Goal: Task Accomplishment & Management: Use online tool/utility

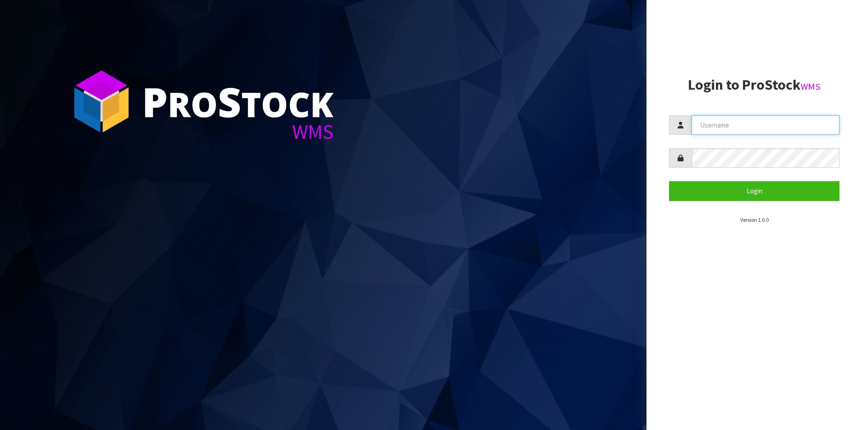
type input "OKAB"
click at [788, 276] on aside "Login to ProStock WMS OKAB Login Version 1.0.0" at bounding box center [753, 215] width 215 height 430
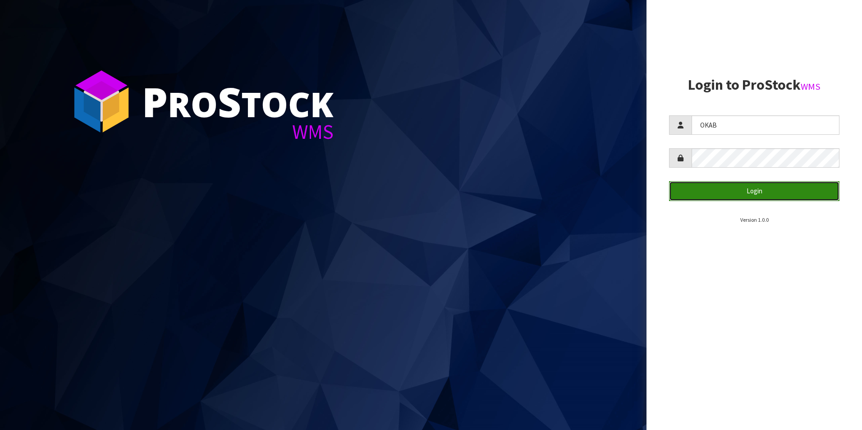
click at [745, 192] on button "Login" at bounding box center [754, 190] width 170 height 19
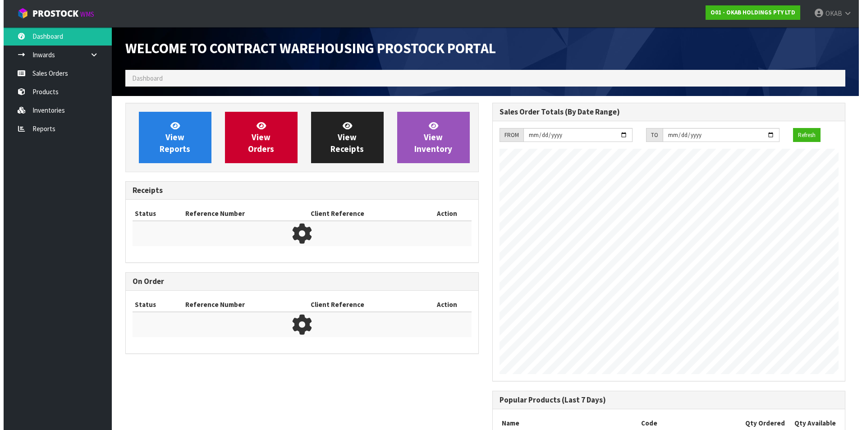
scroll to position [500, 366]
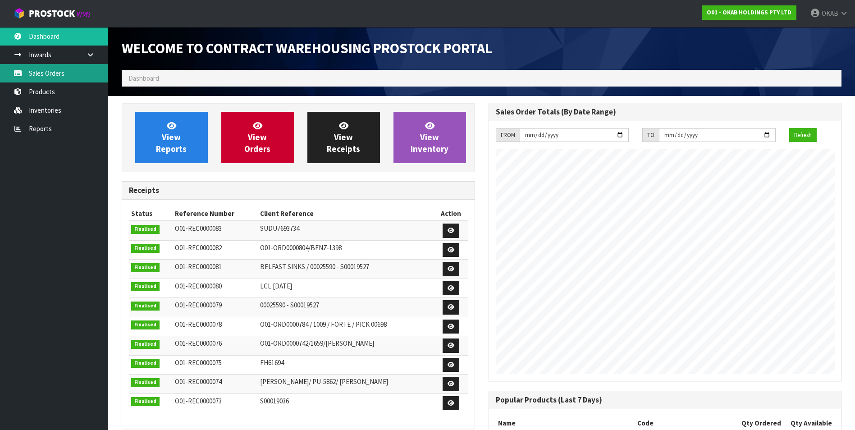
click at [44, 75] on link "Sales Orders" at bounding box center [54, 73] width 108 height 18
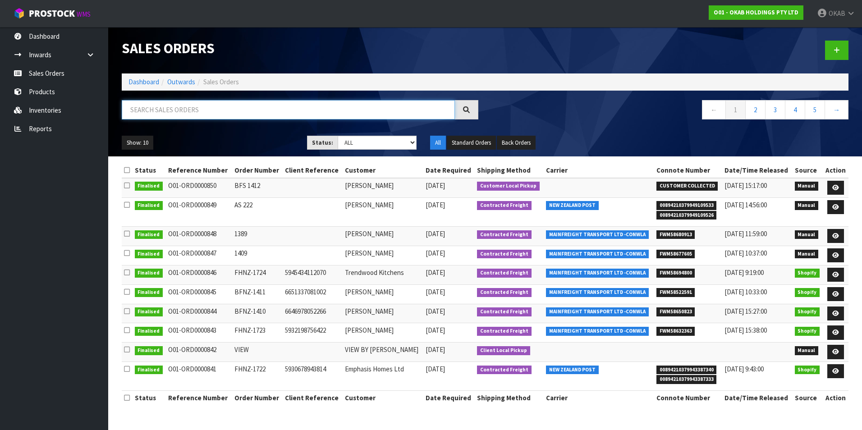
click at [182, 107] on input "text" at bounding box center [288, 109] width 333 height 19
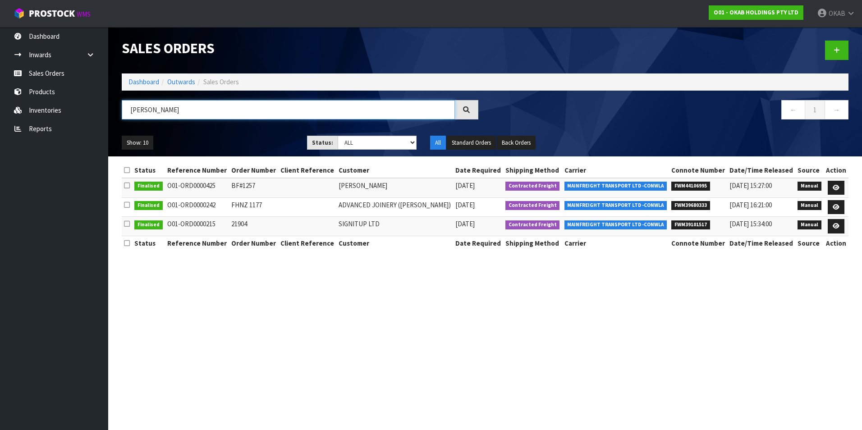
drag, startPoint x: 124, startPoint y: 111, endPoint x: 114, endPoint y: 110, distance: 10.9
click at [113, 111] on header "Sales Orders Dashboard Outwards Sales Orders [PERSON_NAME] ← 1 → Show: 10 5 10 …" at bounding box center [485, 91] width 754 height 129
type input "[PERSON_NAME]"
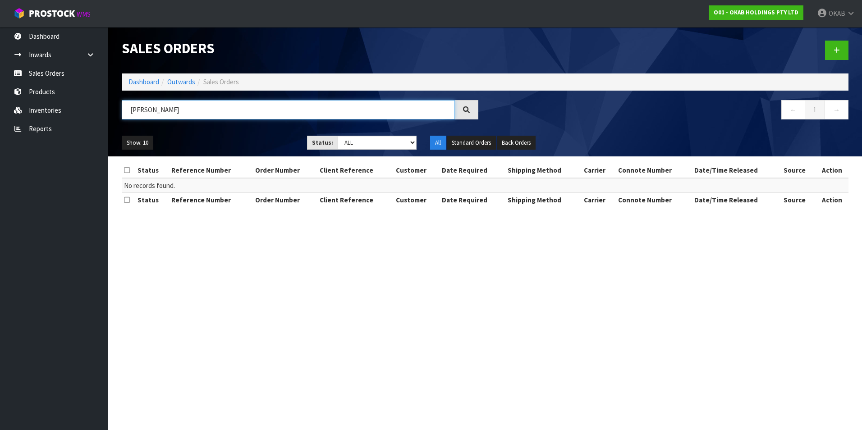
drag, startPoint x: 156, startPoint y: 110, endPoint x: 120, endPoint y: 110, distance: 36.5
click at [120, 110] on div "[PERSON_NAME]" at bounding box center [300, 113] width 370 height 26
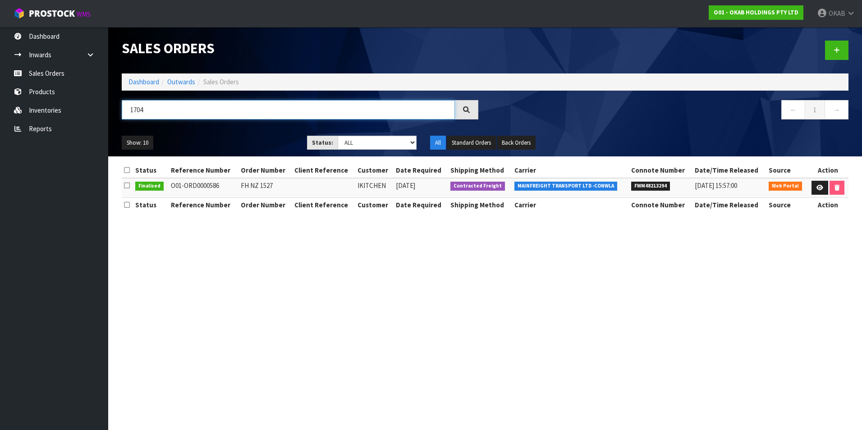
type input "1704"
